Goal: Information Seeking & Learning: Check status

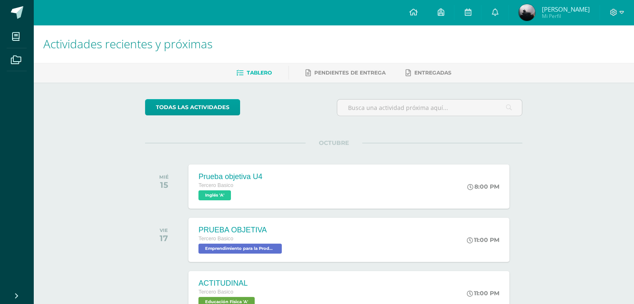
click at [535, 9] on img at bounding box center [526, 12] width 17 height 17
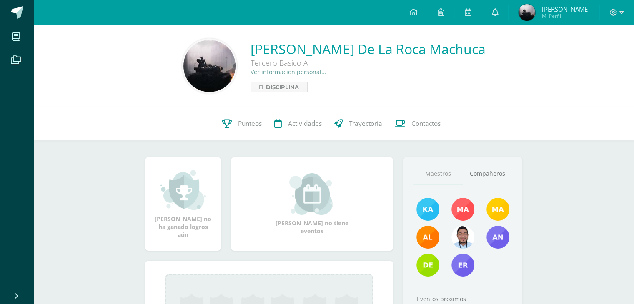
click at [566, 12] on span "[PERSON_NAME]" at bounding box center [565, 9] width 48 height 8
click at [259, 125] on span "Punteos" at bounding box center [250, 123] width 24 height 9
click at [257, 115] on link "Punteos" at bounding box center [242, 123] width 52 height 33
click at [252, 125] on span "Punteos" at bounding box center [250, 123] width 24 height 9
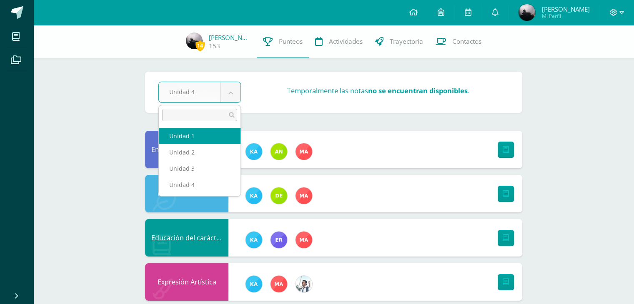
select select "Unidad 1"
